Goal: Information Seeking & Learning: Stay updated

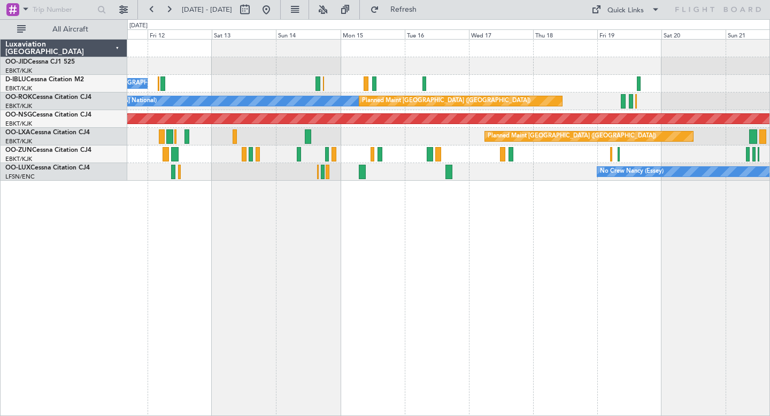
click at [448, 164] on div "No Crew [PERSON_NAME] ([PERSON_NAME]) No Crew [PERSON_NAME] ([PERSON_NAME])" at bounding box center [448, 172] width 642 height 18
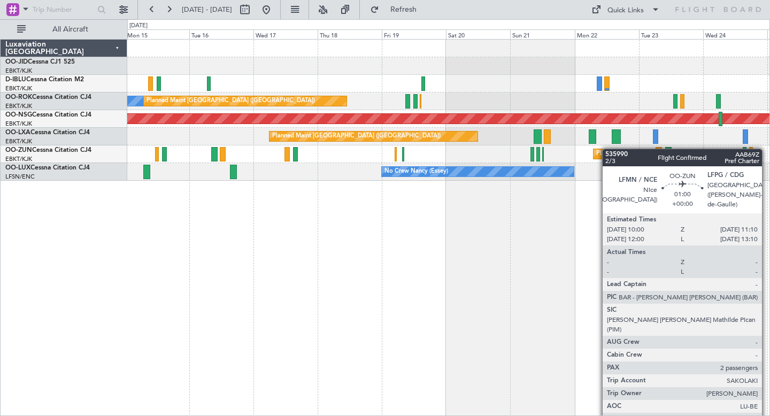
click at [509, 148] on div "Planned Maint Kortrijk-[GEOGRAPHIC_DATA]" at bounding box center [448, 154] width 642 height 18
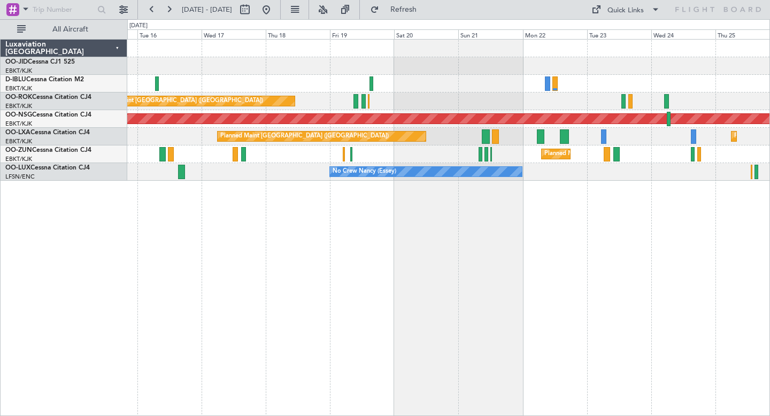
click at [435, 208] on div "A/C Unavailable [GEOGRAPHIC_DATA] ([GEOGRAPHIC_DATA] National) A/C Unavailable …" at bounding box center [448, 227] width 643 height 377
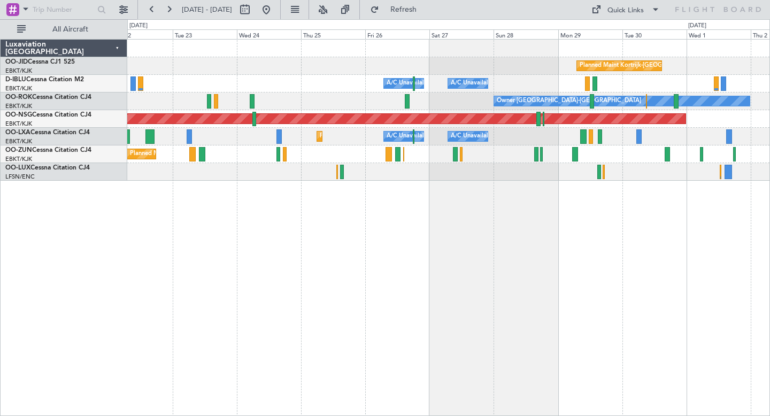
click at [458, 293] on div "Planned Maint Kortrijk-[GEOGRAPHIC_DATA] A/C Unavailable [GEOGRAPHIC_DATA] ([GE…" at bounding box center [448, 227] width 643 height 377
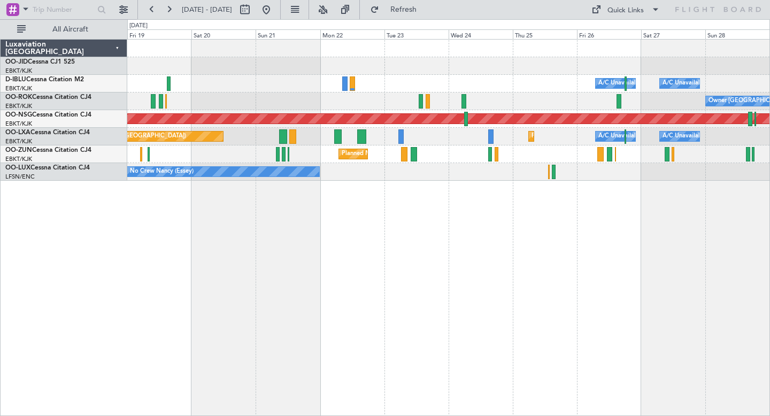
click at [483, 281] on div "Planned Maint Kortrijk-[GEOGRAPHIC_DATA] A/C Unavailable [GEOGRAPHIC_DATA] ([GE…" at bounding box center [448, 227] width 643 height 377
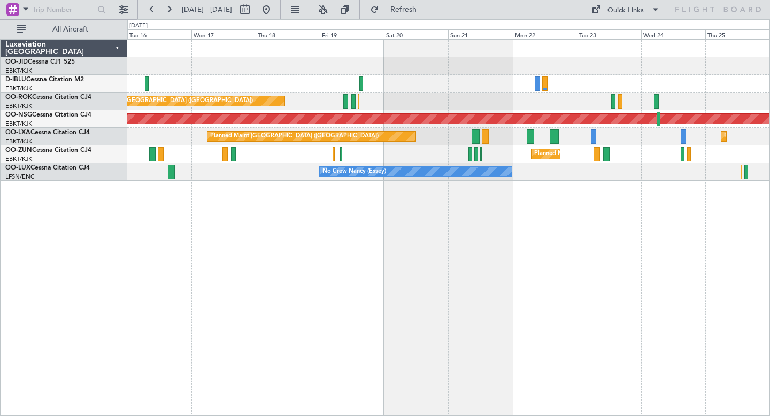
click at [522, 283] on div "A/C Unavailable [GEOGRAPHIC_DATA] ([GEOGRAPHIC_DATA] National) A/C Unavailable …" at bounding box center [448, 227] width 643 height 377
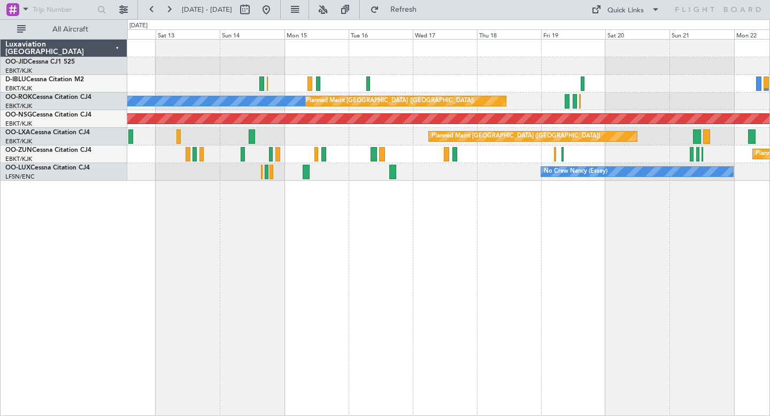
click at [547, 292] on div "No Crew [GEOGRAPHIC_DATA] ([GEOGRAPHIC_DATA] National) Planned Maint [GEOGRAPHI…" at bounding box center [448, 227] width 643 height 377
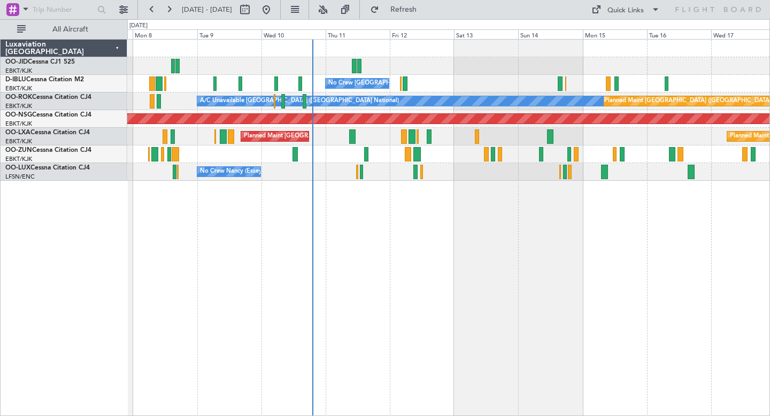
click at [406, 291] on div "No Crew [GEOGRAPHIC_DATA] ([GEOGRAPHIC_DATA] National) Planned Maint [GEOGRAPHI…" at bounding box center [448, 227] width 643 height 377
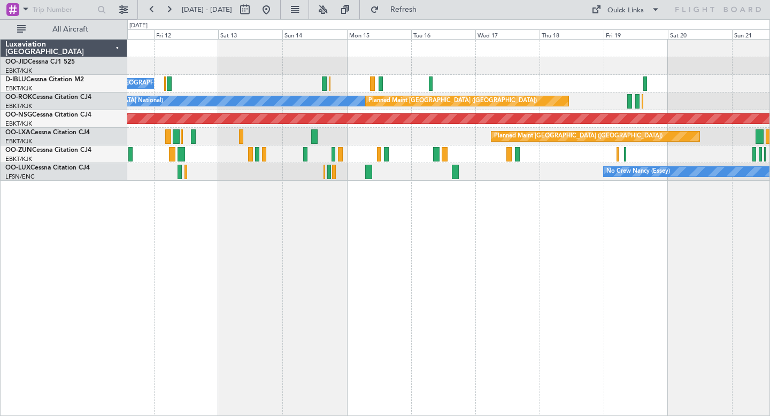
click at [481, 279] on div "No Crew [GEOGRAPHIC_DATA] ([GEOGRAPHIC_DATA] National) A/C Unavailable [GEOGRAP…" at bounding box center [448, 227] width 643 height 377
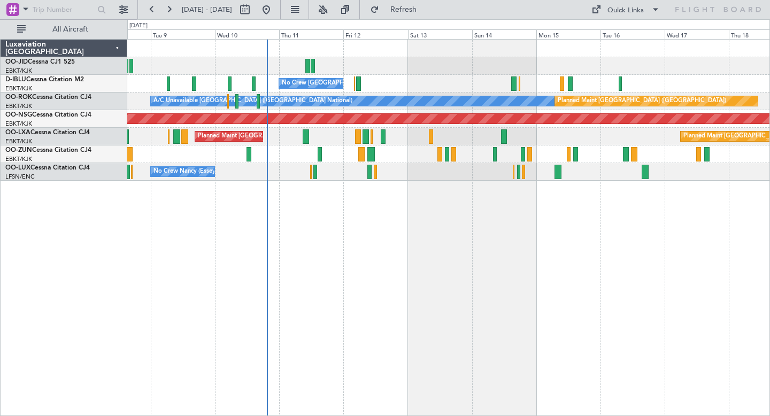
click at [536, 62] on div at bounding box center [448, 66] width 642 height 18
